Goal: Task Accomplishment & Management: Complete application form

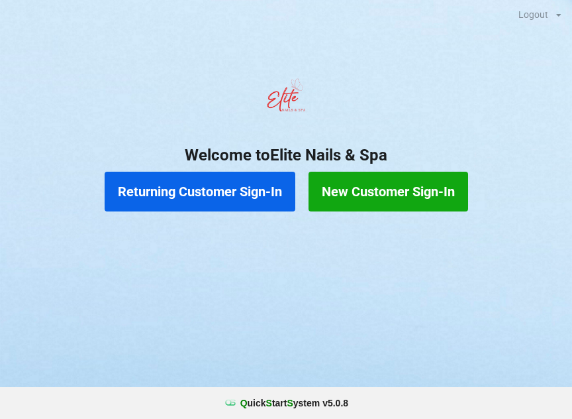
click at [372, 184] on button "New Customer Sign-In" at bounding box center [389, 192] width 160 height 40
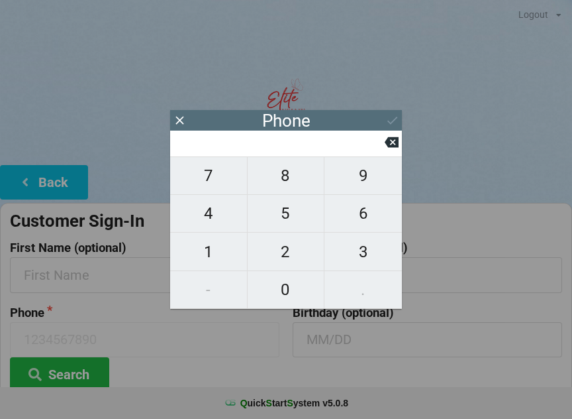
click at [201, 184] on span "7" at bounding box center [208, 176] width 77 height 28
type input "7"
click at [278, 183] on span "8" at bounding box center [286, 176] width 77 height 28
type input "78"
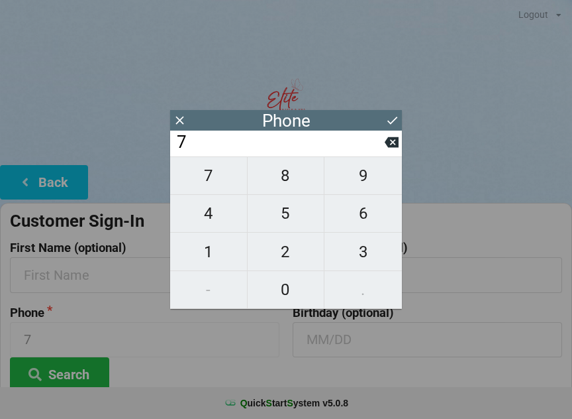
type input "78"
click at [367, 215] on span "6" at bounding box center [363, 213] width 77 height 28
type input "786"
click at [367, 215] on span "6" at bounding box center [363, 213] width 77 height 28
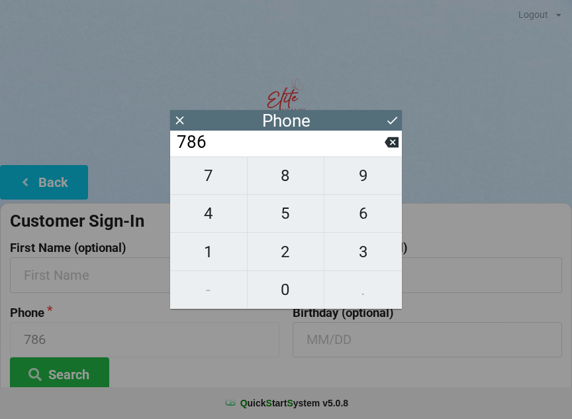
type input "7866"
click at [207, 254] on span "1" at bounding box center [208, 252] width 77 height 28
type input "78661"
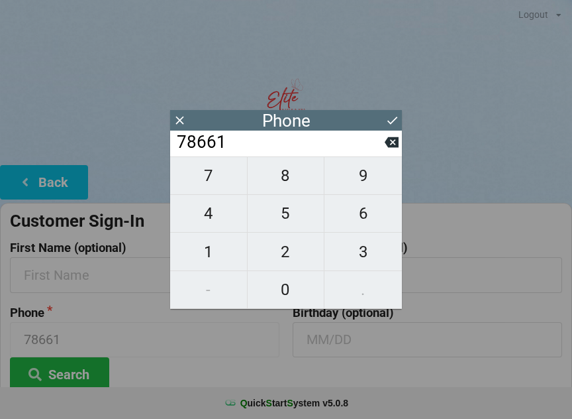
click at [204, 223] on span "4" at bounding box center [208, 213] width 77 height 28
type input "786614"
click at [205, 179] on span "7" at bounding box center [208, 176] width 77 height 28
type input "7866147"
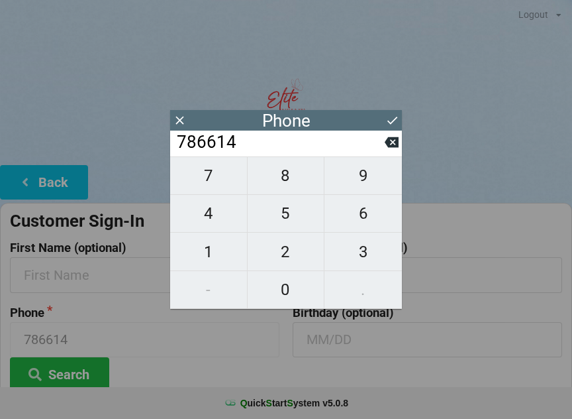
type input "7866147"
click at [354, 225] on span "6" at bounding box center [363, 213] width 77 height 28
type input "78661476"
click at [357, 256] on span "3" at bounding box center [363, 252] width 77 height 28
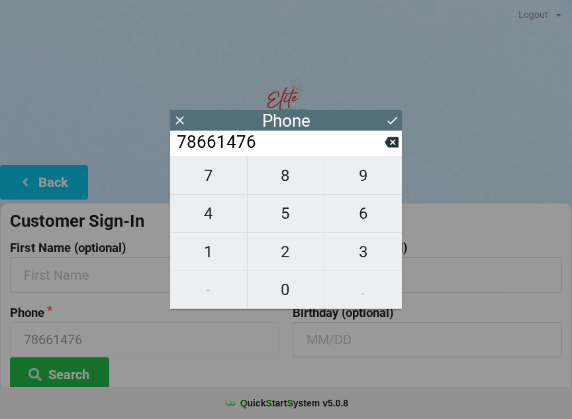
type input "786614763"
click at [209, 248] on span "1" at bounding box center [208, 252] width 77 height 28
type input "7866147631"
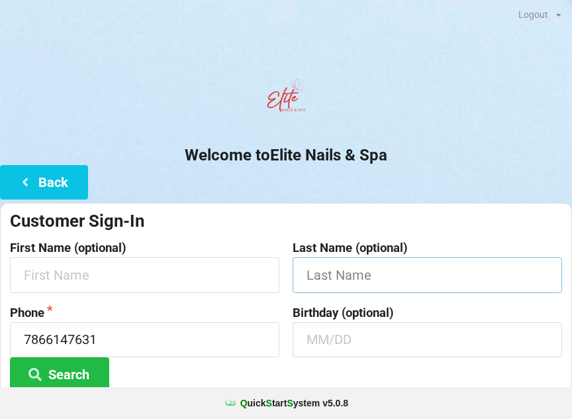
click at [428, 276] on input "text" at bounding box center [428, 274] width 270 height 35
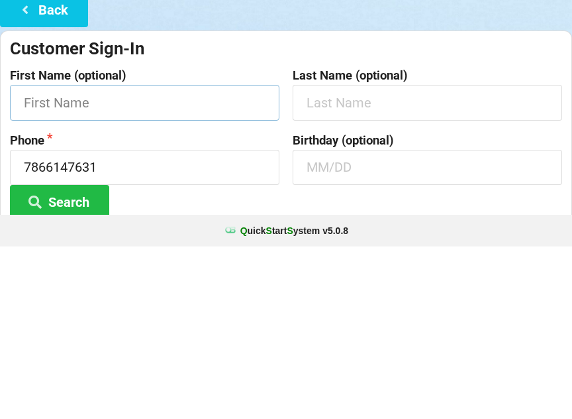
click at [50, 257] on input "text" at bounding box center [145, 274] width 270 height 35
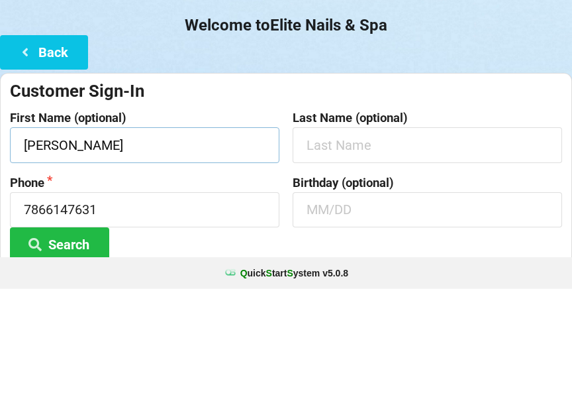
type input "[PERSON_NAME]"
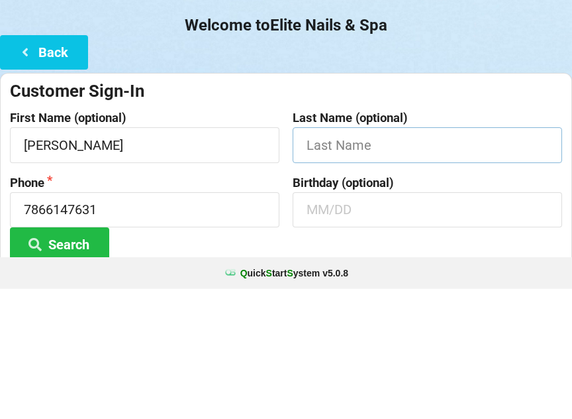
click at [332, 257] on input "text" at bounding box center [428, 274] width 270 height 35
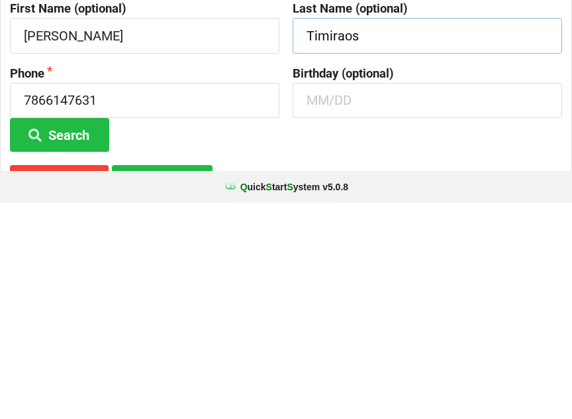
scroll to position [25, 0]
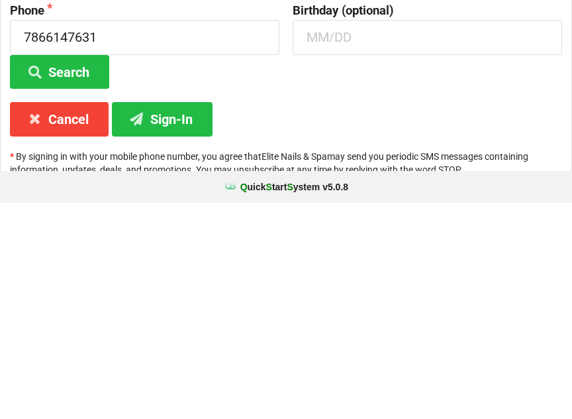
type input "Timiraos"
click at [152, 318] on button "Sign-In" at bounding box center [162, 335] width 101 height 34
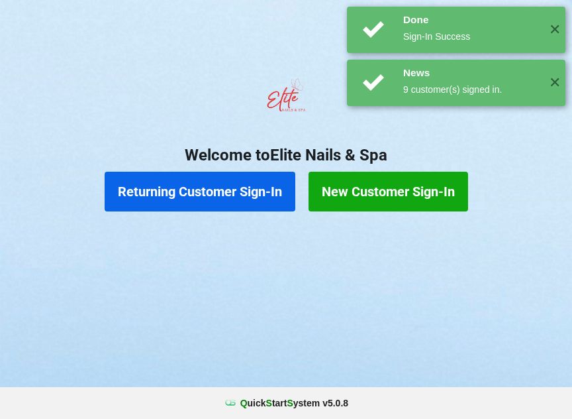
scroll to position [0, 0]
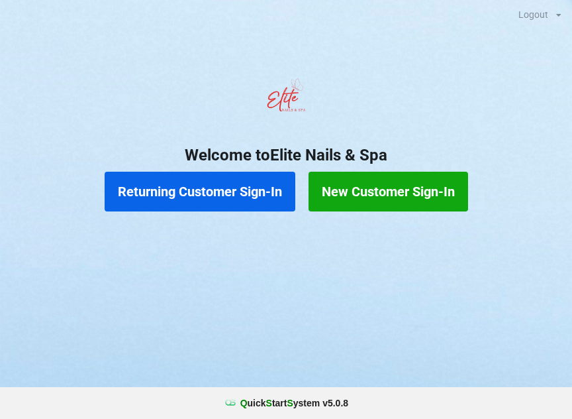
click at [256, 202] on button "Returning Customer Sign-In" at bounding box center [200, 192] width 191 height 40
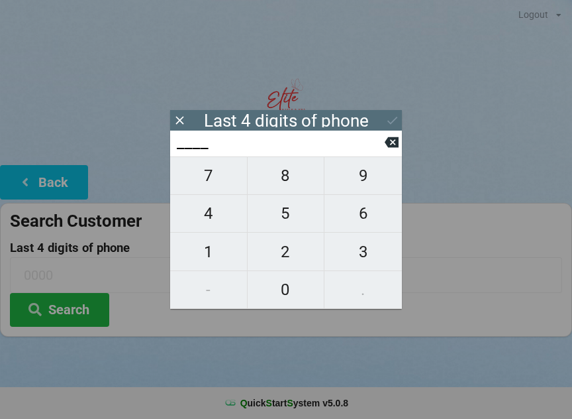
click at [302, 221] on span "5" at bounding box center [286, 213] width 77 height 28
type input "5___"
click at [396, 148] on icon at bounding box center [392, 142] width 14 height 11
click at [299, 183] on span "8" at bounding box center [286, 176] width 77 height 28
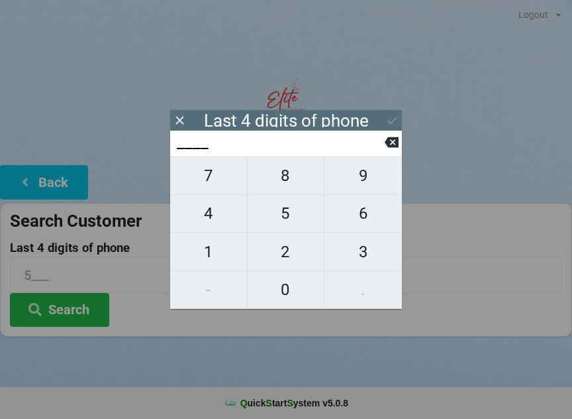
type input "8___"
click at [368, 183] on span "9" at bounding box center [363, 176] width 77 height 28
type input "89__"
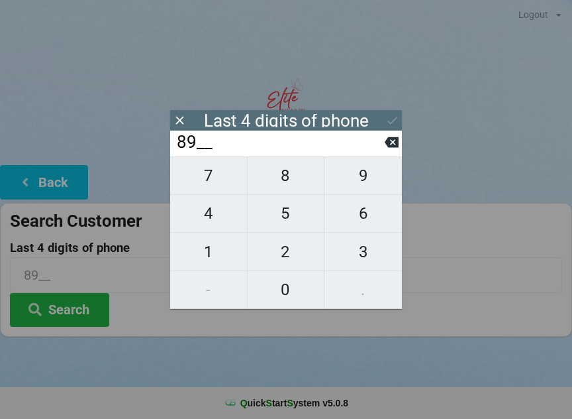
click at [367, 221] on span "6" at bounding box center [363, 213] width 77 height 28
type input "896_"
click at [304, 212] on span "5" at bounding box center [286, 213] width 77 height 28
type input "8965"
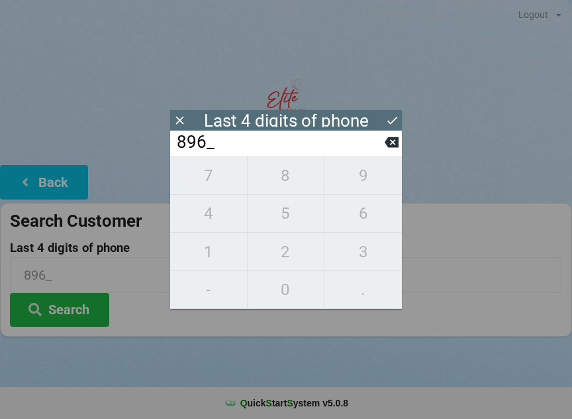
type input "8965"
click at [218, 216] on div "7 8 9 4 5 6 1 2 3 - 0 ." at bounding box center [286, 232] width 232 height 152
click at [215, 177] on div "7 8 9 4 5 6 1 2 3 - 0 ." at bounding box center [286, 232] width 232 height 152
click at [389, 148] on icon at bounding box center [392, 142] width 14 height 11
click at [388, 148] on icon at bounding box center [392, 142] width 14 height 11
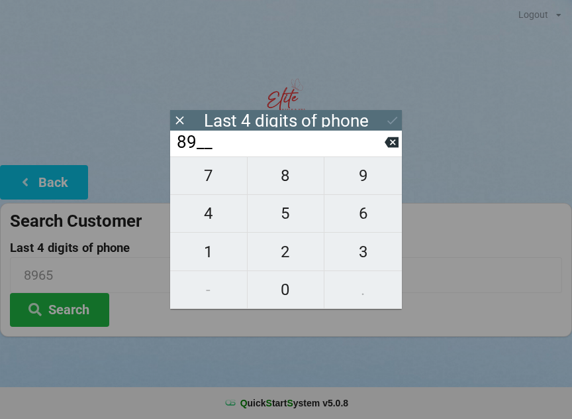
click at [387, 148] on icon at bounding box center [392, 142] width 14 height 11
click at [396, 143] on icon at bounding box center [392, 142] width 14 height 11
click at [286, 211] on span "5" at bounding box center [286, 213] width 77 height 28
type input "5___"
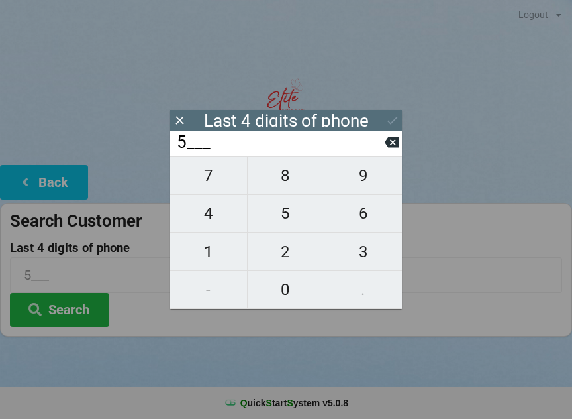
click at [407, 154] on h2 "Welcome to Elite Nails & Spa" at bounding box center [286, 155] width 572 height 21
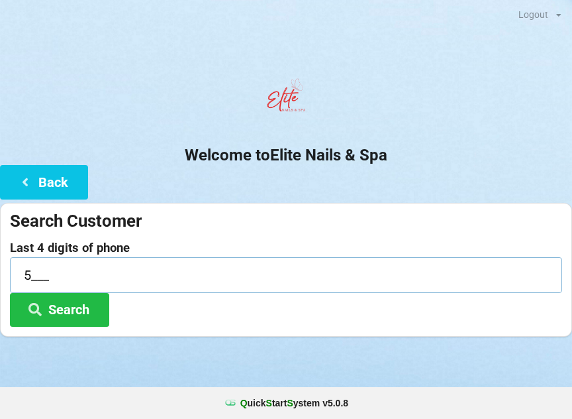
click at [130, 270] on input "5___" at bounding box center [286, 274] width 552 height 35
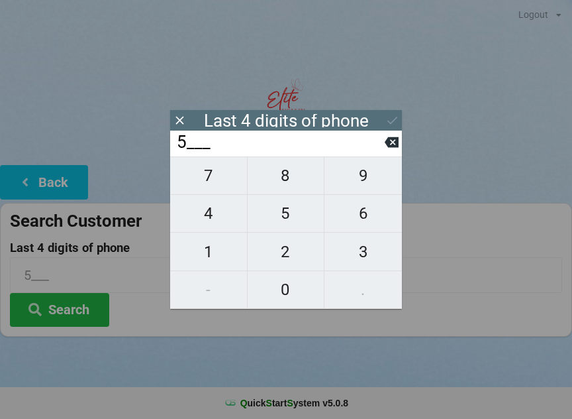
click at [381, 150] on input "5___" at bounding box center [279, 142] width 209 height 21
click at [393, 146] on icon at bounding box center [392, 142] width 14 height 14
type input "____"
click at [218, 183] on span "7" at bounding box center [208, 176] width 77 height 28
type input "7___"
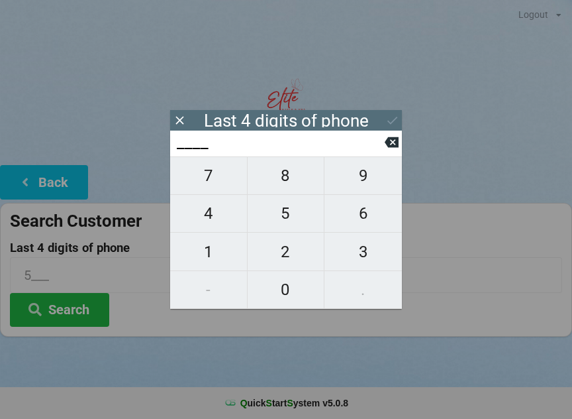
type input "7___"
click at [354, 215] on span "6" at bounding box center [363, 213] width 77 height 28
type input "76__"
click at [361, 254] on span "3" at bounding box center [363, 252] width 77 height 28
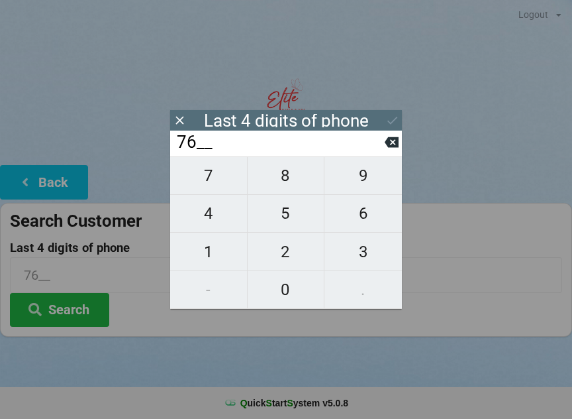
type input "763_"
click at [217, 244] on span "1" at bounding box center [208, 252] width 77 height 28
type input "7631"
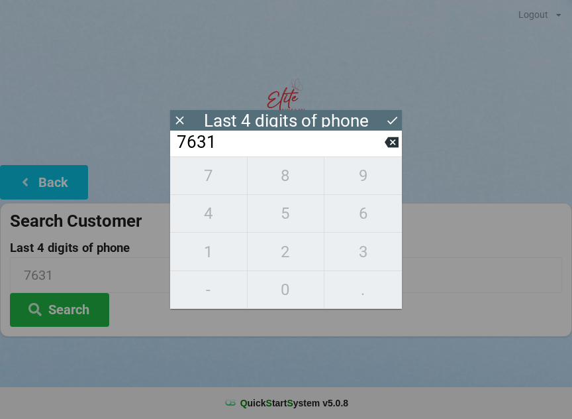
click at [393, 117] on icon at bounding box center [392, 120] width 14 height 14
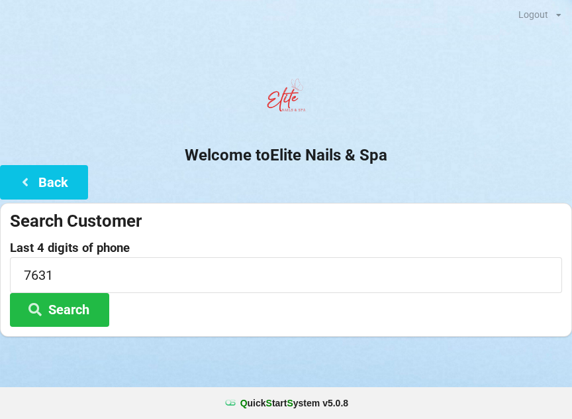
click at [82, 305] on button "Search" at bounding box center [59, 310] width 99 height 34
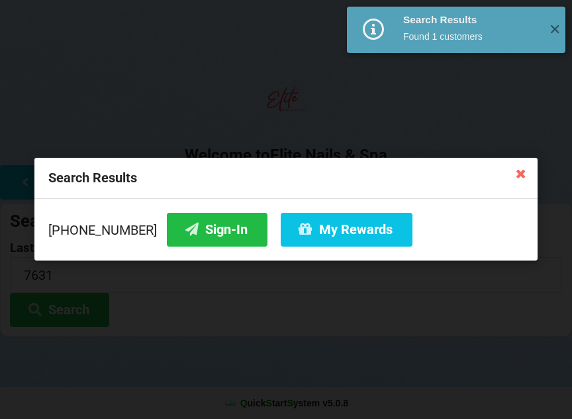
click at [204, 230] on button "Sign-In" at bounding box center [217, 230] width 101 height 34
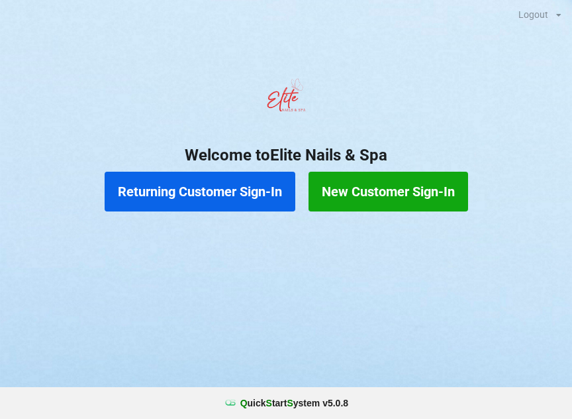
click at [199, 189] on button "Returning Customer Sign-In" at bounding box center [200, 192] width 191 height 40
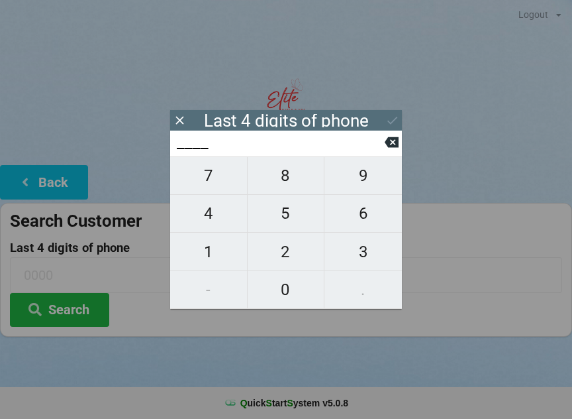
click at [221, 186] on span "7" at bounding box center [208, 176] width 77 height 28
type input "7___"
click at [223, 181] on span "7" at bounding box center [208, 176] width 77 height 28
type input "77__"
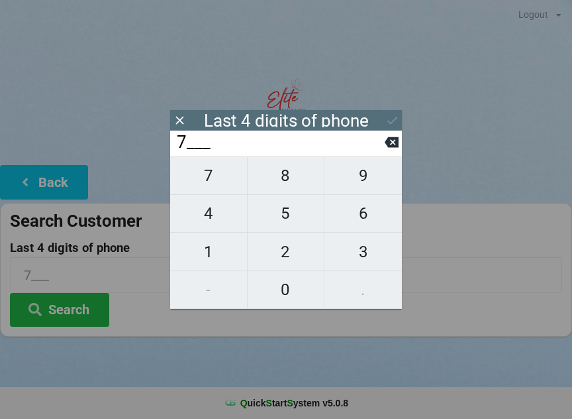
type input "77__"
click at [286, 291] on span "0" at bounding box center [286, 289] width 77 height 28
type input "770_"
click at [209, 254] on span "1" at bounding box center [208, 252] width 77 height 28
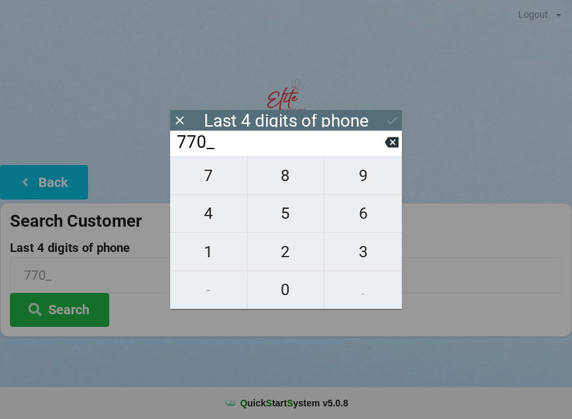
type input "7701"
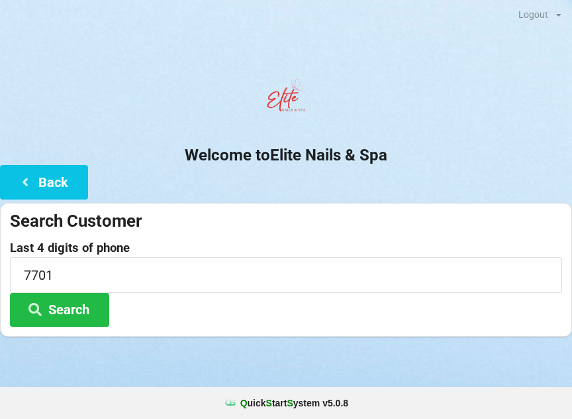
click at [34, 307] on icon at bounding box center [35, 308] width 16 height 11
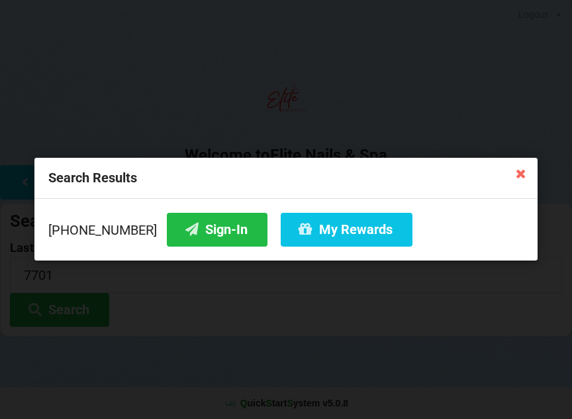
click at [213, 223] on button "Sign-In" at bounding box center [217, 230] width 101 height 34
